Goal: Task Accomplishment & Management: Complete application form

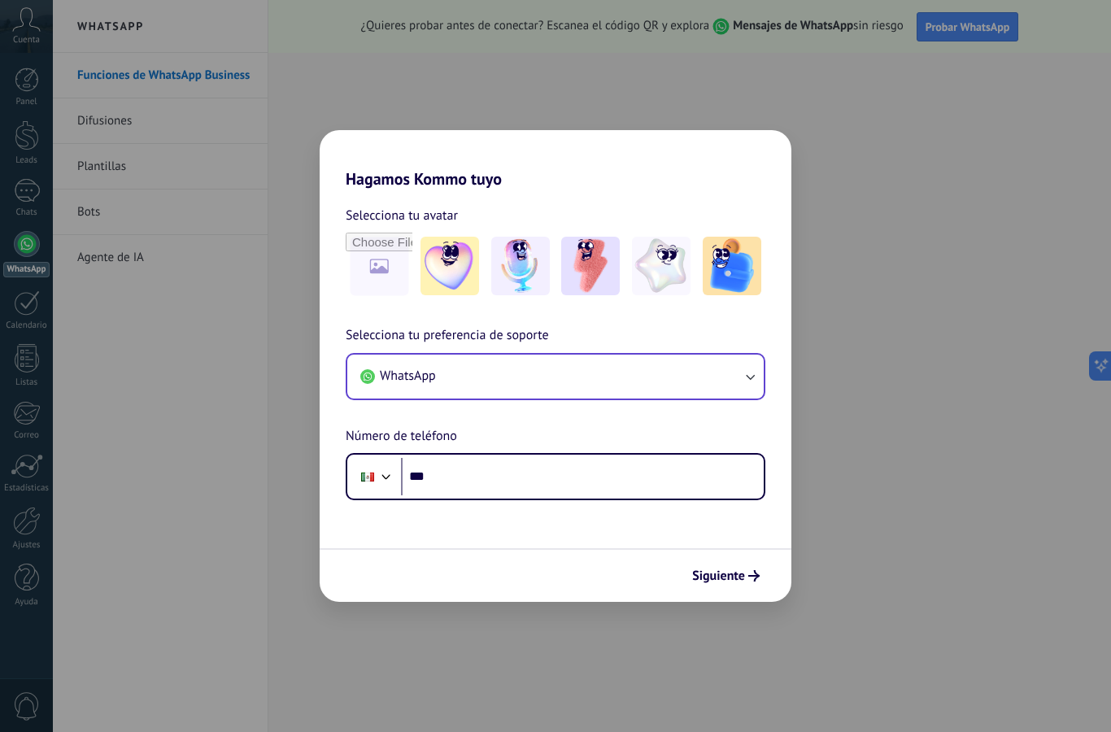
click at [582, 364] on button "WhatsApp" at bounding box center [555, 377] width 417 height 44
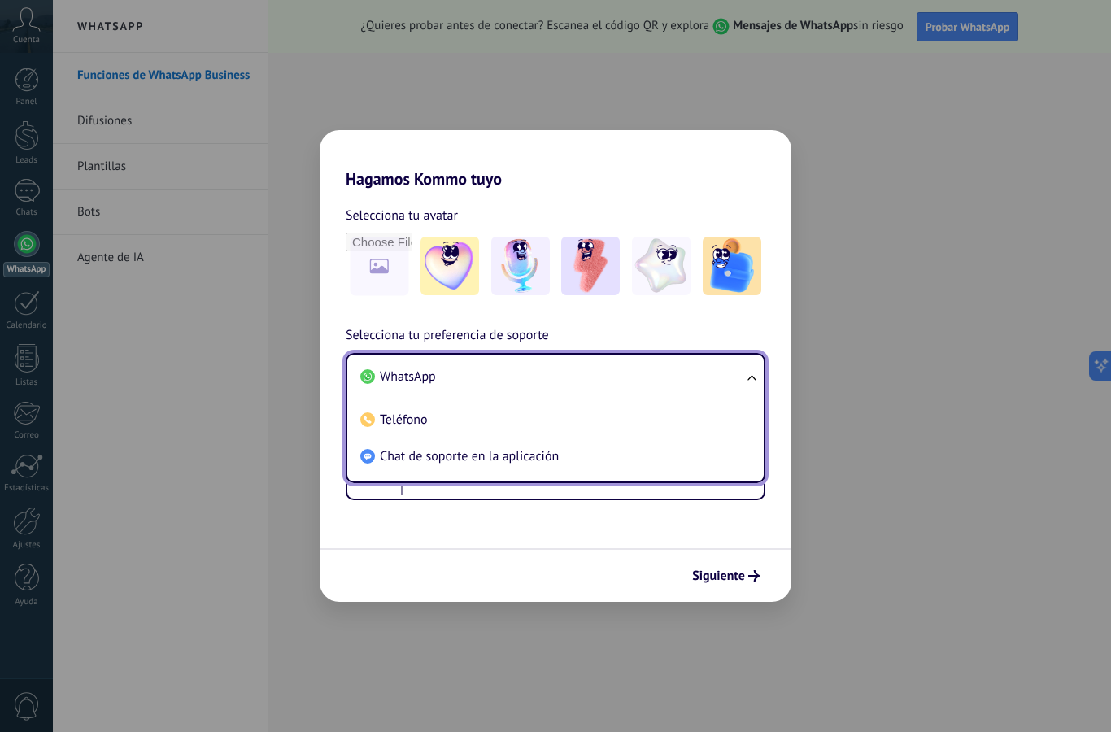
click at [395, 376] on span "WhatsApp" at bounding box center [408, 377] width 56 height 16
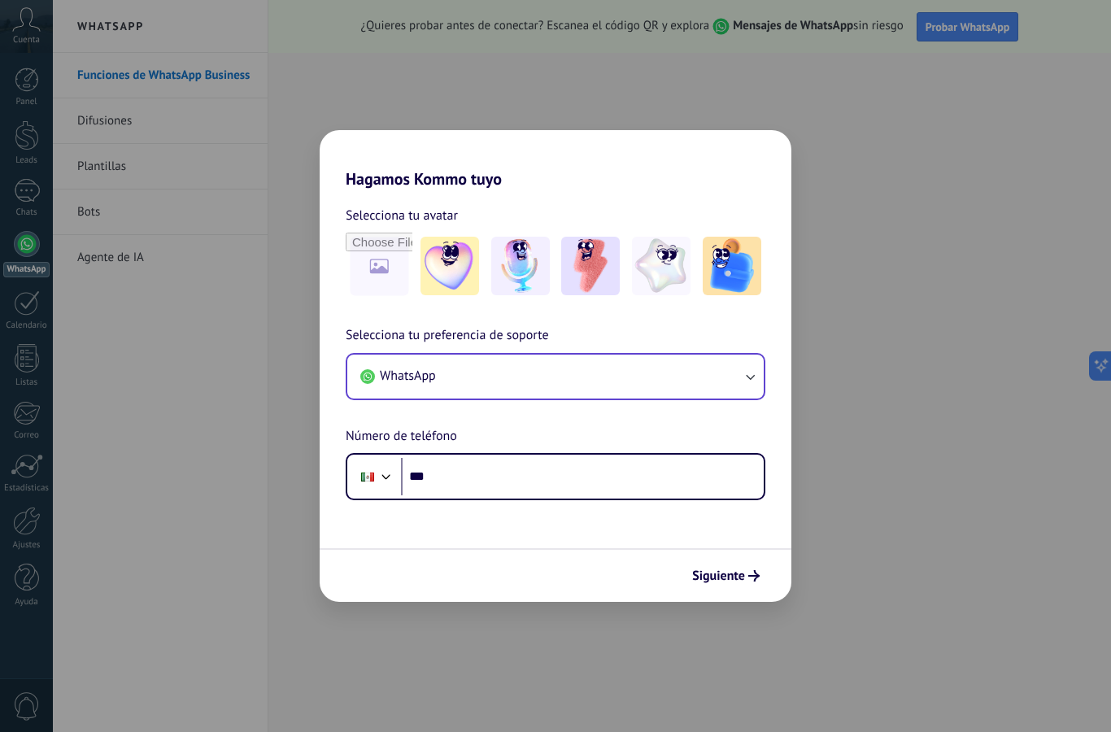
click at [510, 386] on button "WhatsApp" at bounding box center [555, 377] width 417 height 44
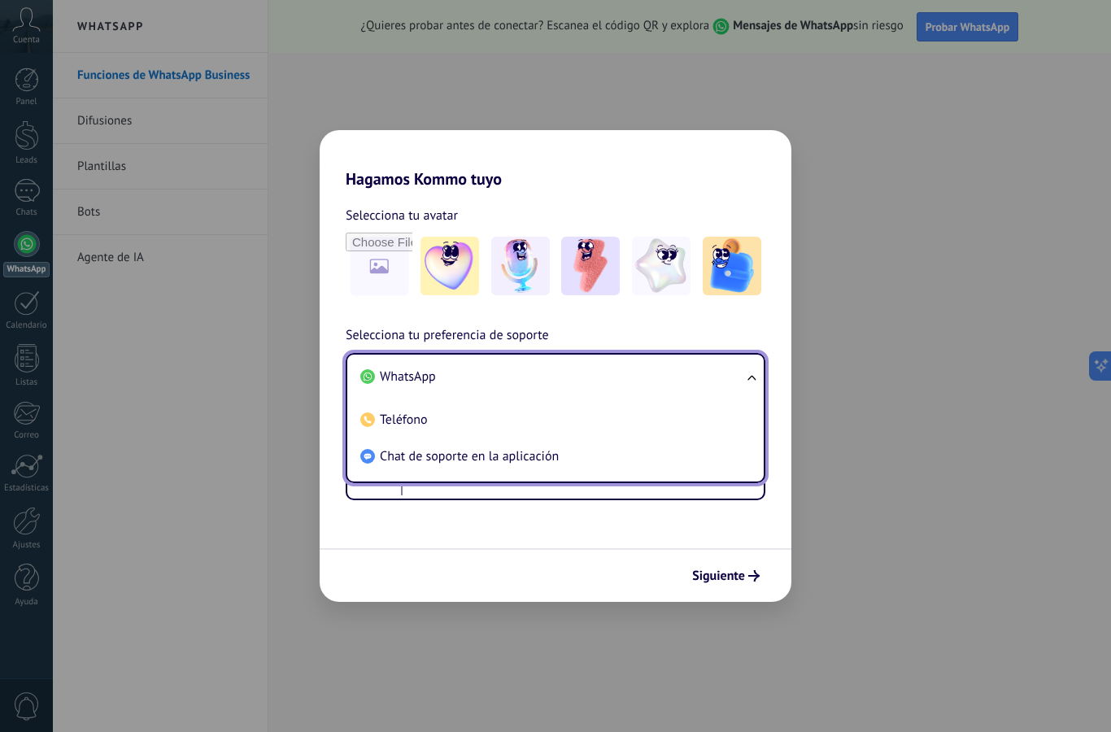
click at [418, 377] on span "WhatsApp" at bounding box center [408, 377] width 56 height 16
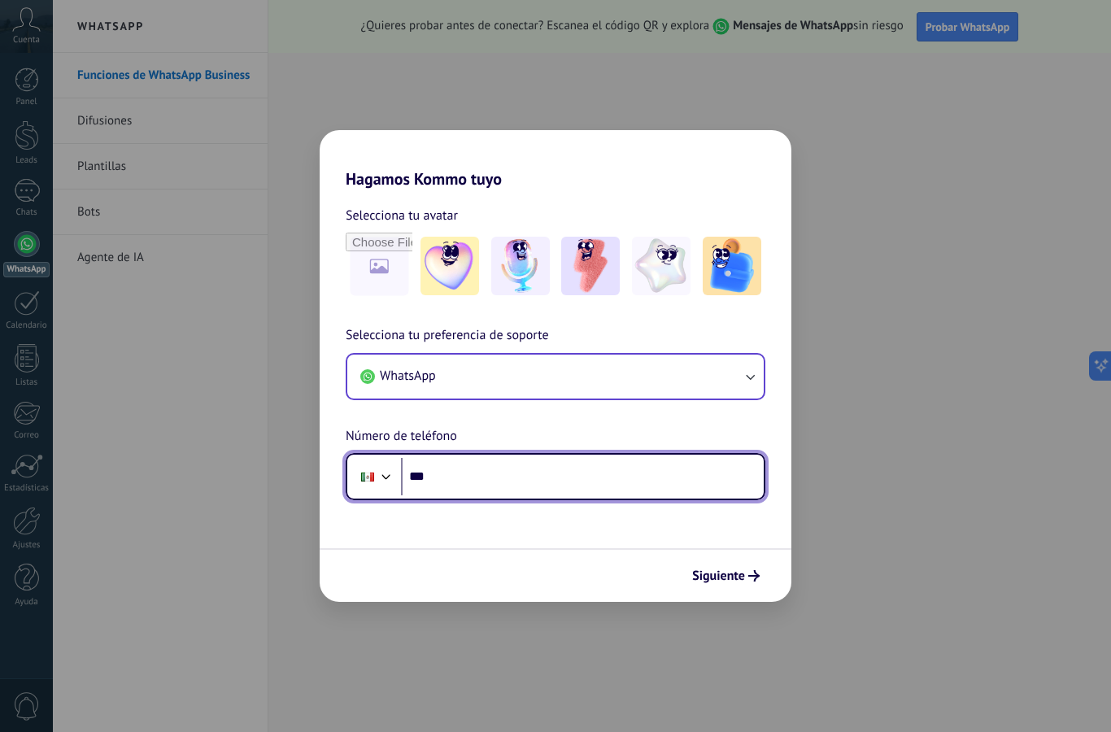
click at [547, 481] on input "***" at bounding box center [582, 476] width 363 height 37
type input "**********"
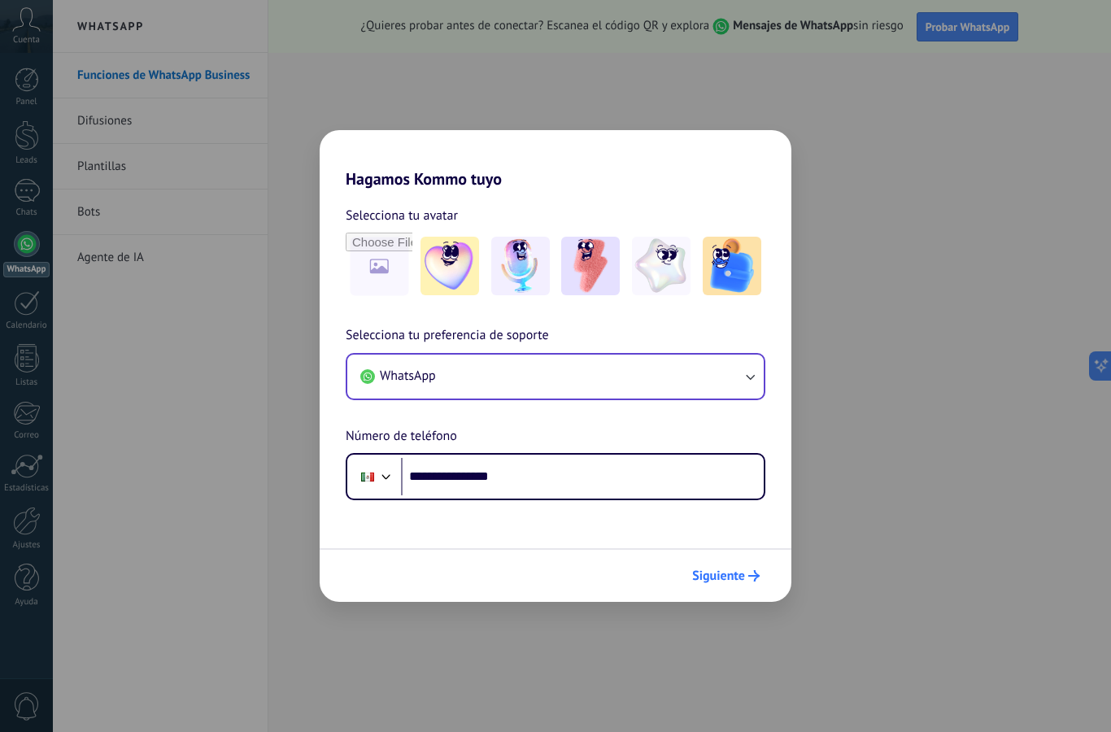
click at [751, 571] on icon "submit" at bounding box center [753, 575] width 11 height 11
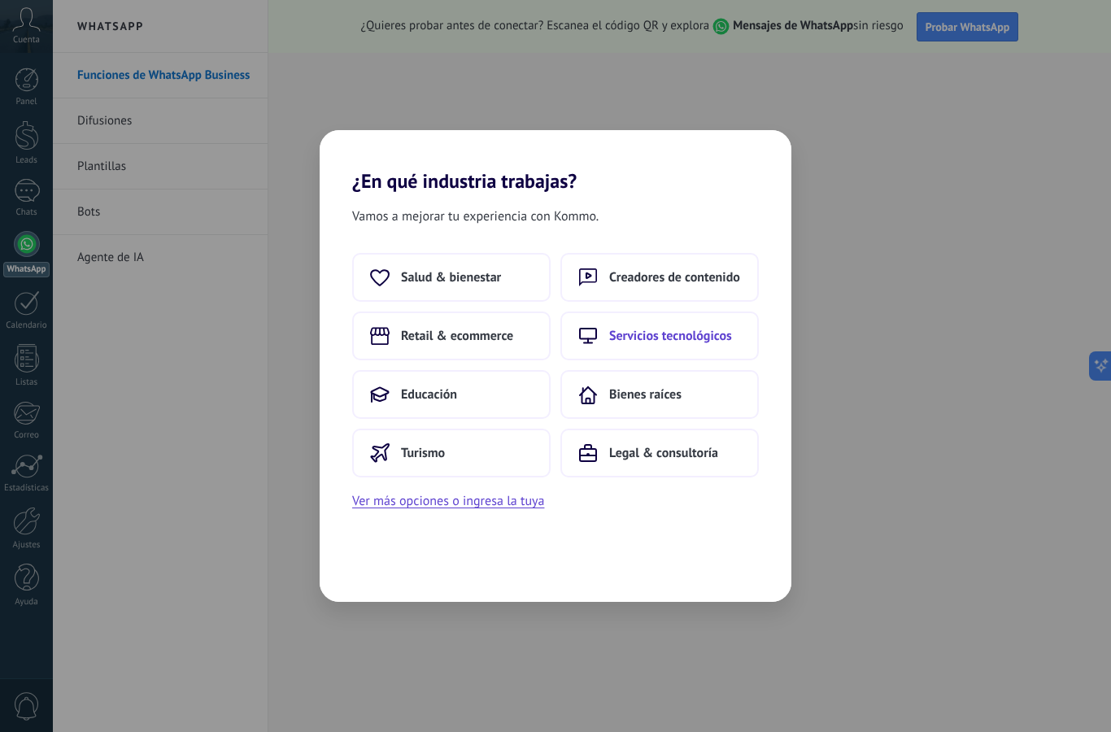
click at [608, 327] on button "Servicios tecnológicos" at bounding box center [660, 336] width 198 height 49
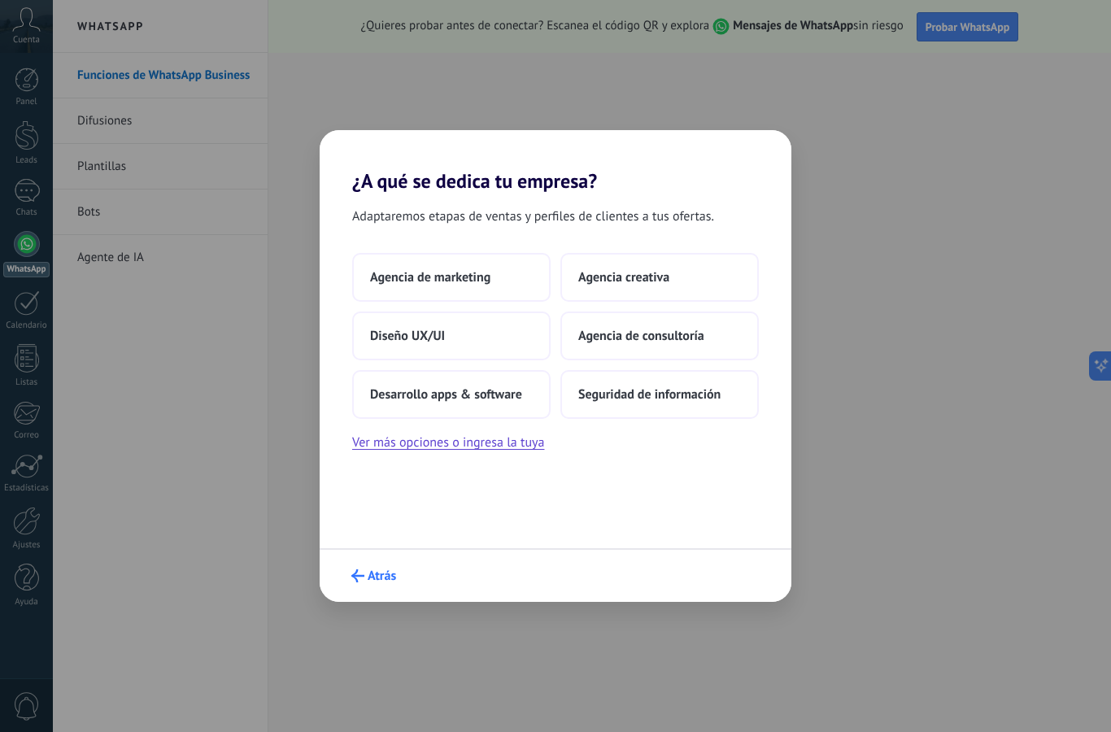
click at [375, 582] on span "Atrás" at bounding box center [382, 575] width 28 height 11
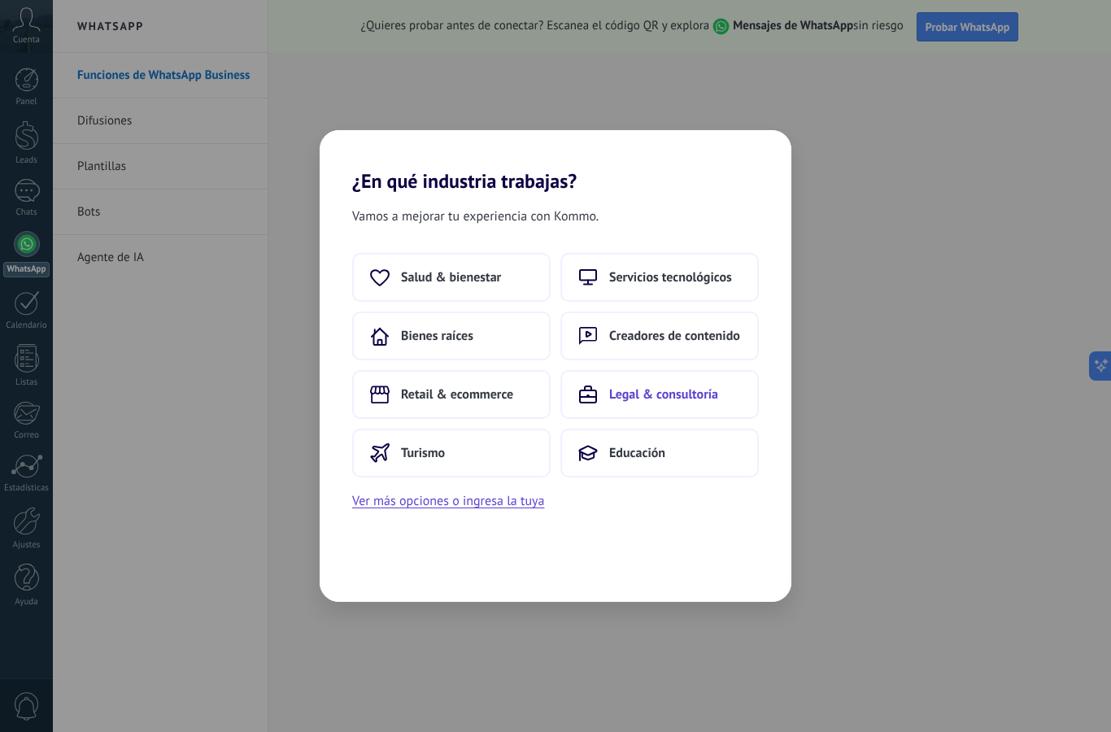
click at [652, 394] on span "Legal & consultoría" at bounding box center [663, 394] width 109 height 16
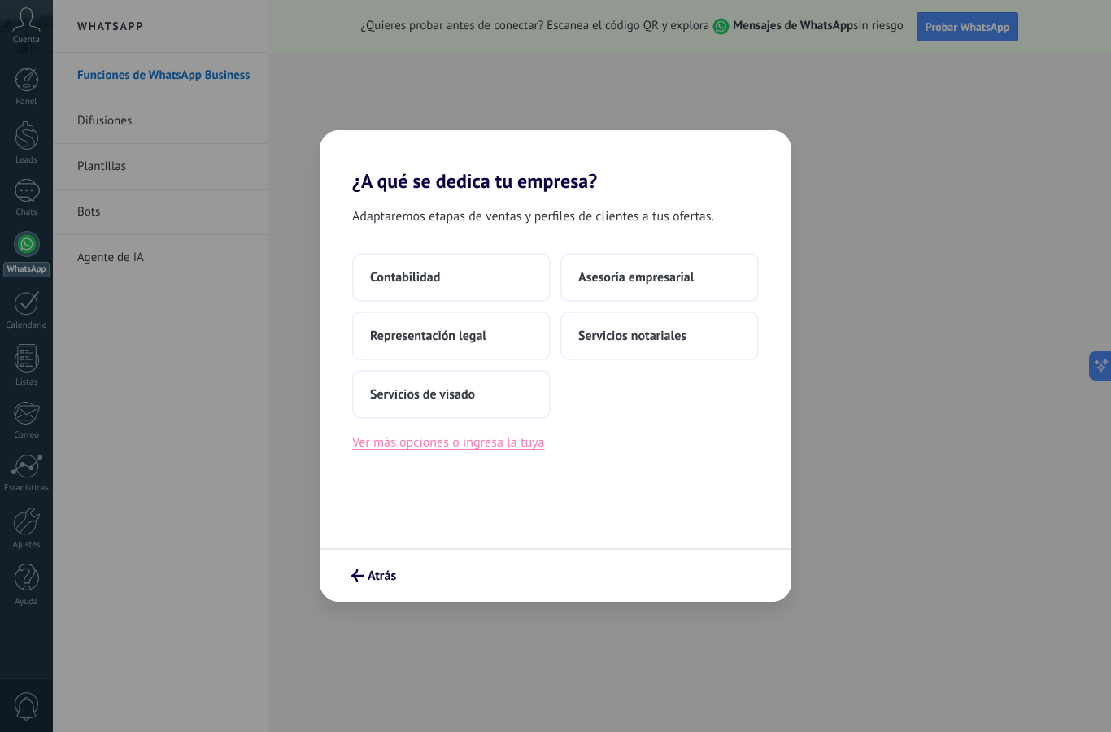
click at [513, 445] on button "Ver más opciones o ingresa la tuya" at bounding box center [448, 442] width 192 height 21
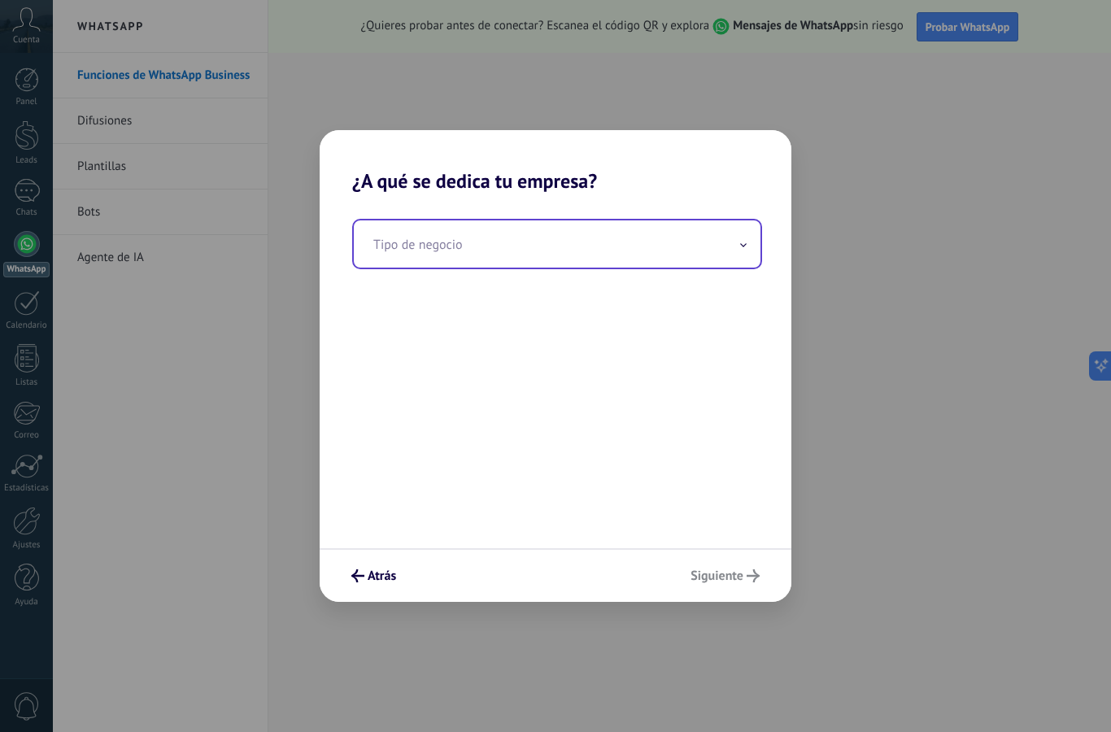
click at [479, 260] on input "text" at bounding box center [557, 243] width 407 height 47
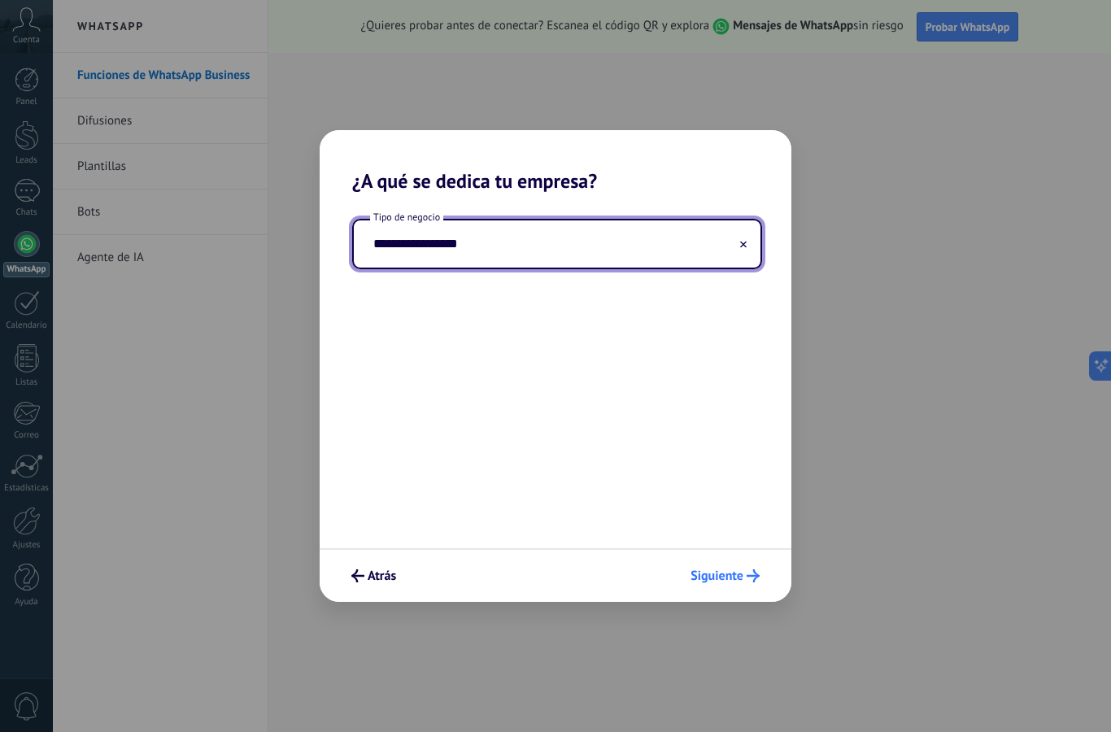
type input "**********"
click at [734, 571] on span "Siguiente" at bounding box center [717, 575] width 53 height 11
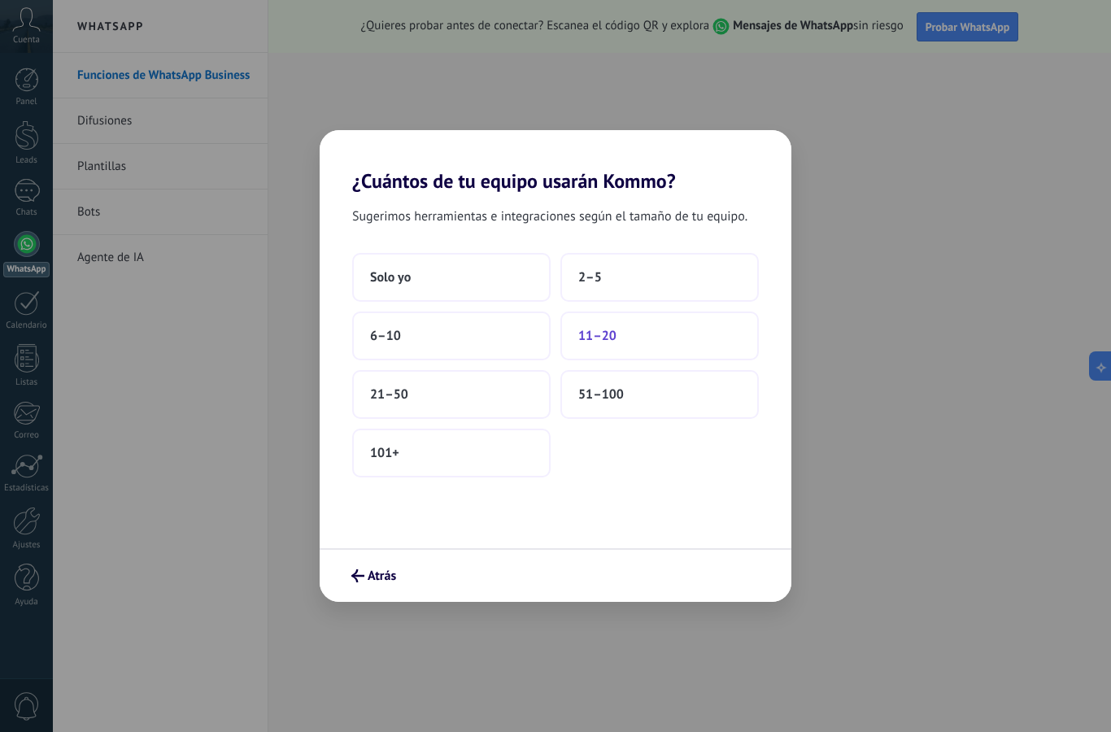
click at [610, 342] on span "11–20" at bounding box center [597, 336] width 38 height 16
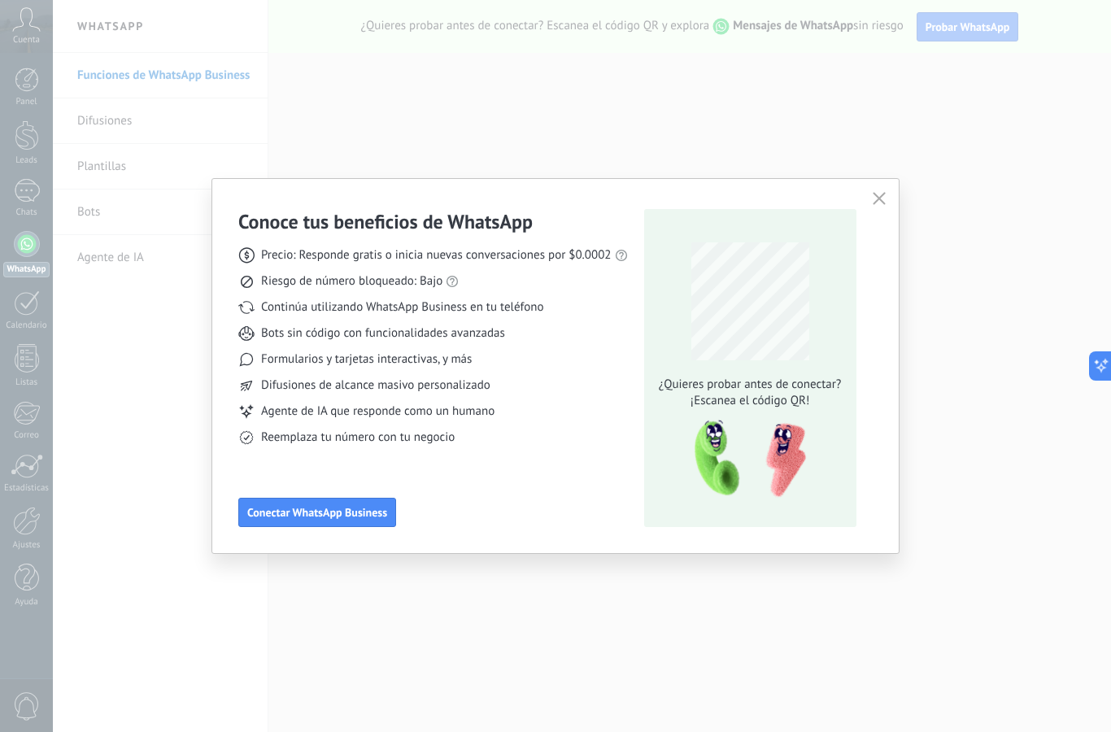
click at [881, 195] on icon "button" at bounding box center [879, 198] width 13 height 13
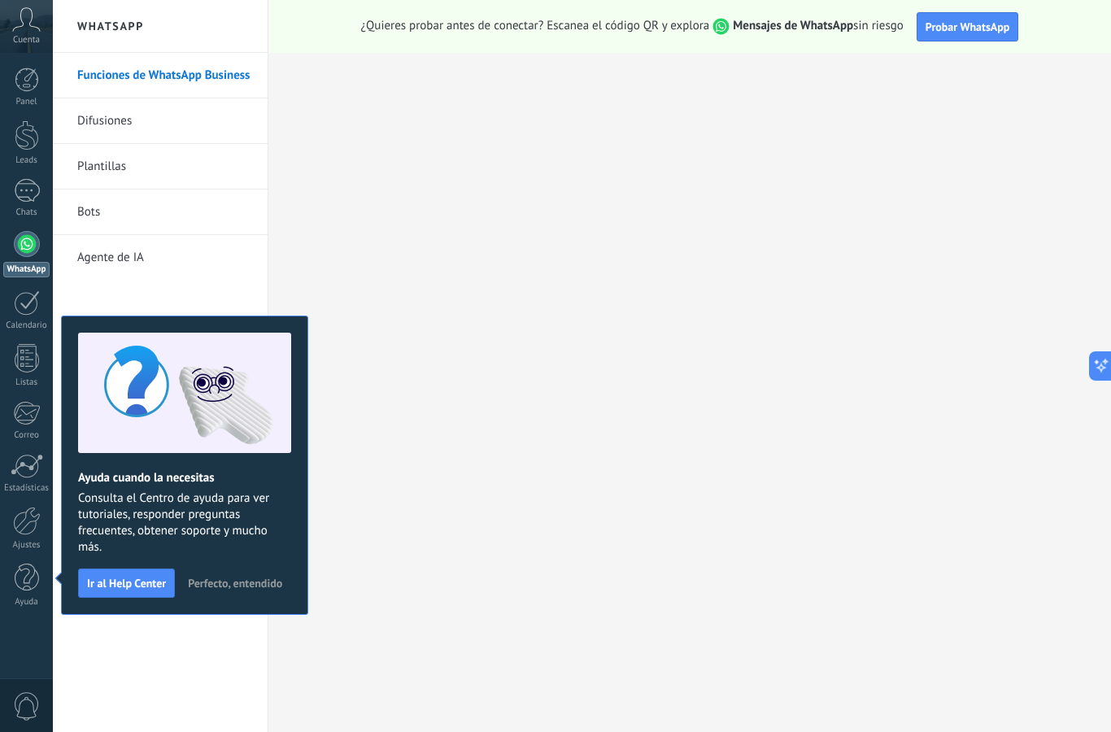
click at [28, 30] on icon at bounding box center [26, 19] width 28 height 24
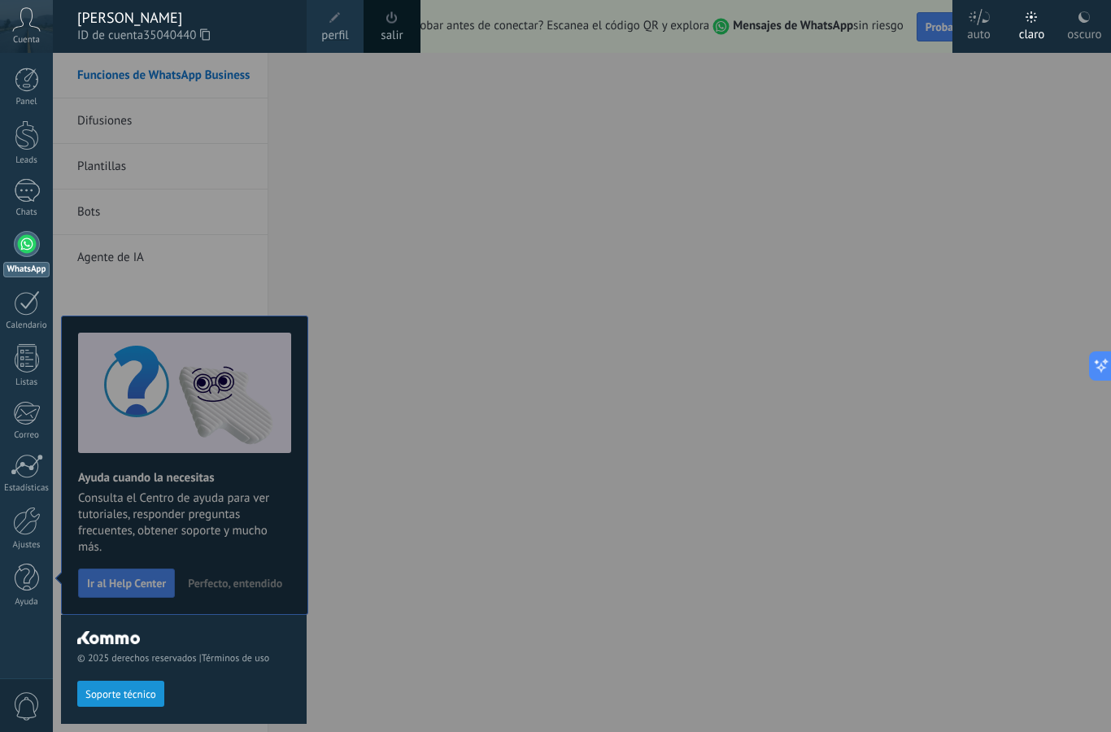
click at [561, 69] on div at bounding box center [608, 366] width 1111 height 732
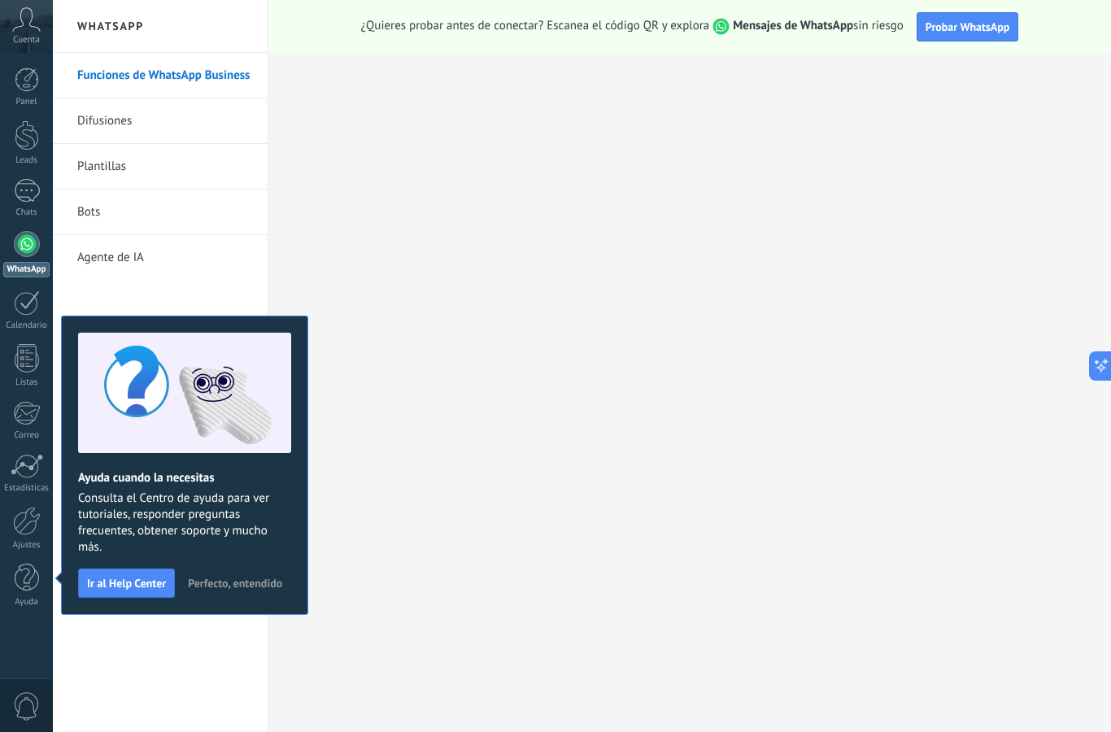
click at [28, 78] on div at bounding box center [27, 80] width 24 height 24
click at [24, 247] on div at bounding box center [27, 244] width 26 height 26
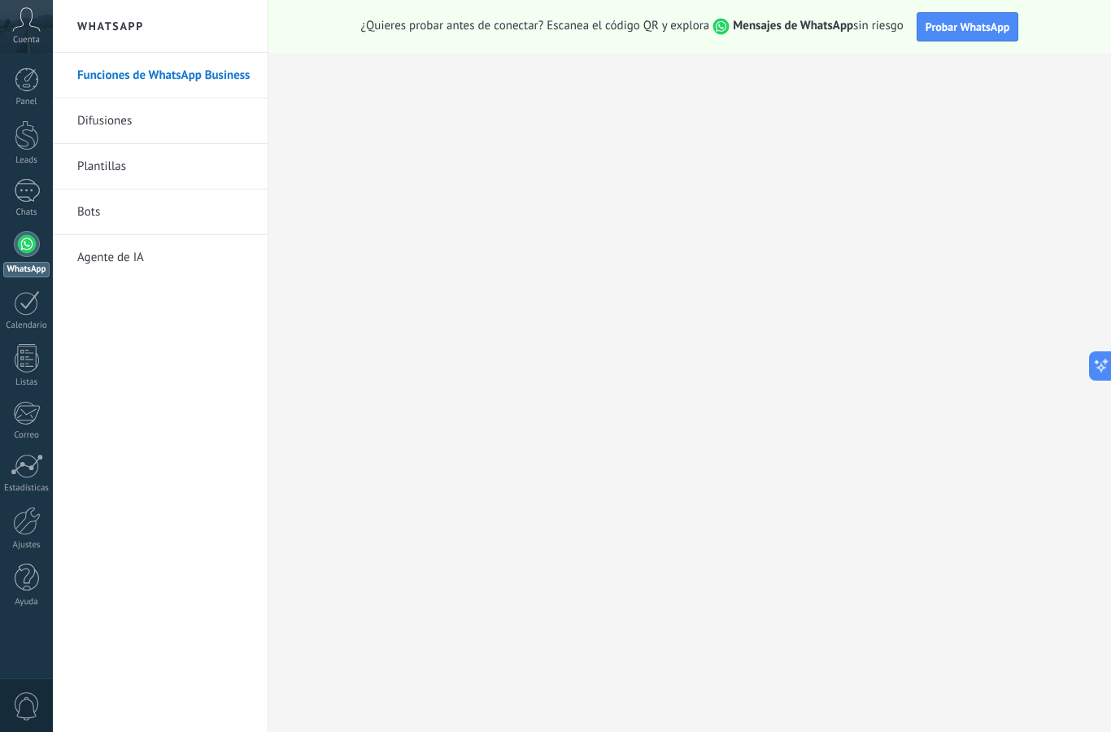
click at [29, 145] on div at bounding box center [27, 135] width 24 height 30
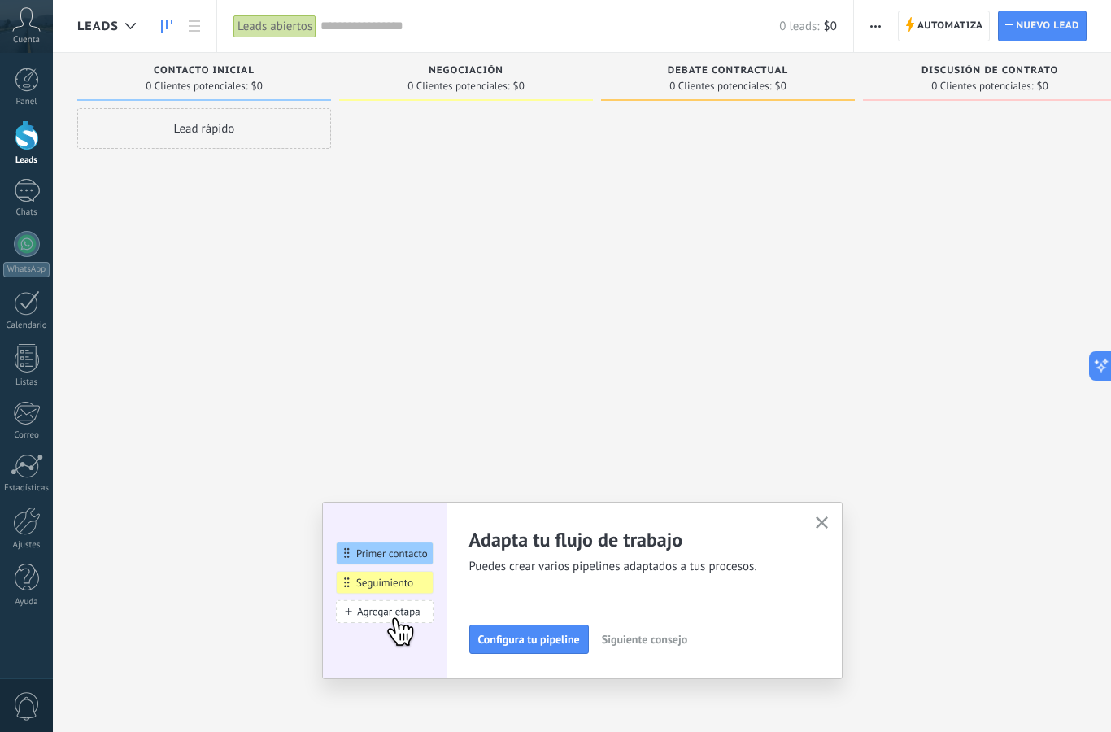
click at [27, 240] on div at bounding box center [27, 244] width 26 height 26
